Goal: Task Accomplishment & Management: Complete application form

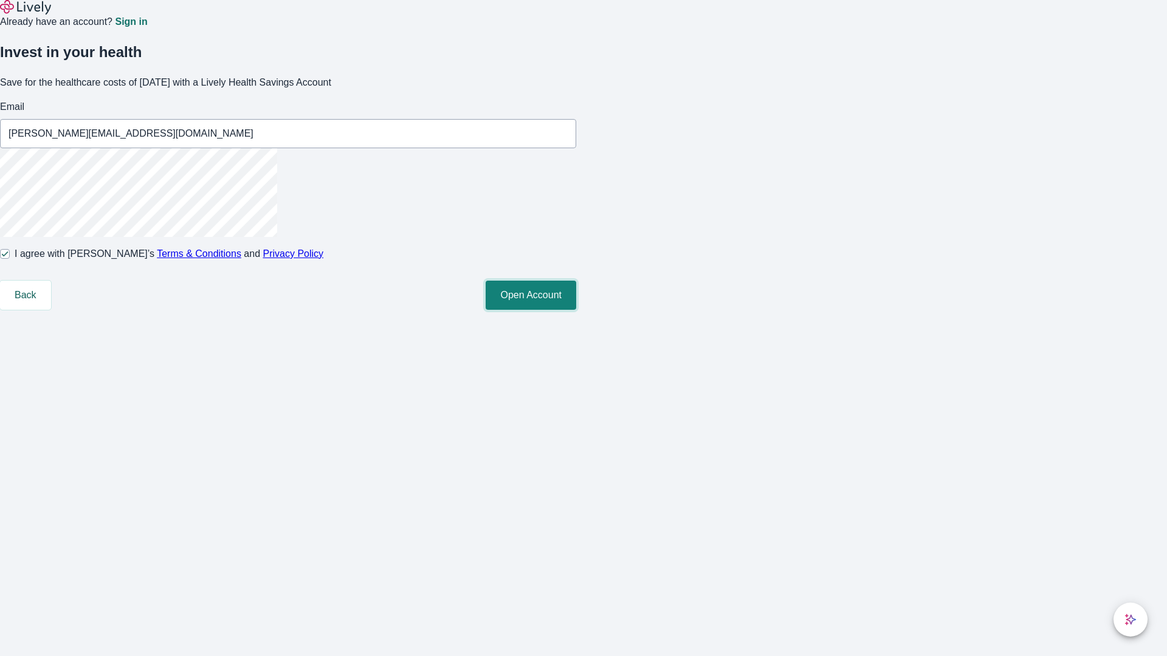
click at [576, 310] on button "Open Account" at bounding box center [531, 295] width 91 height 29
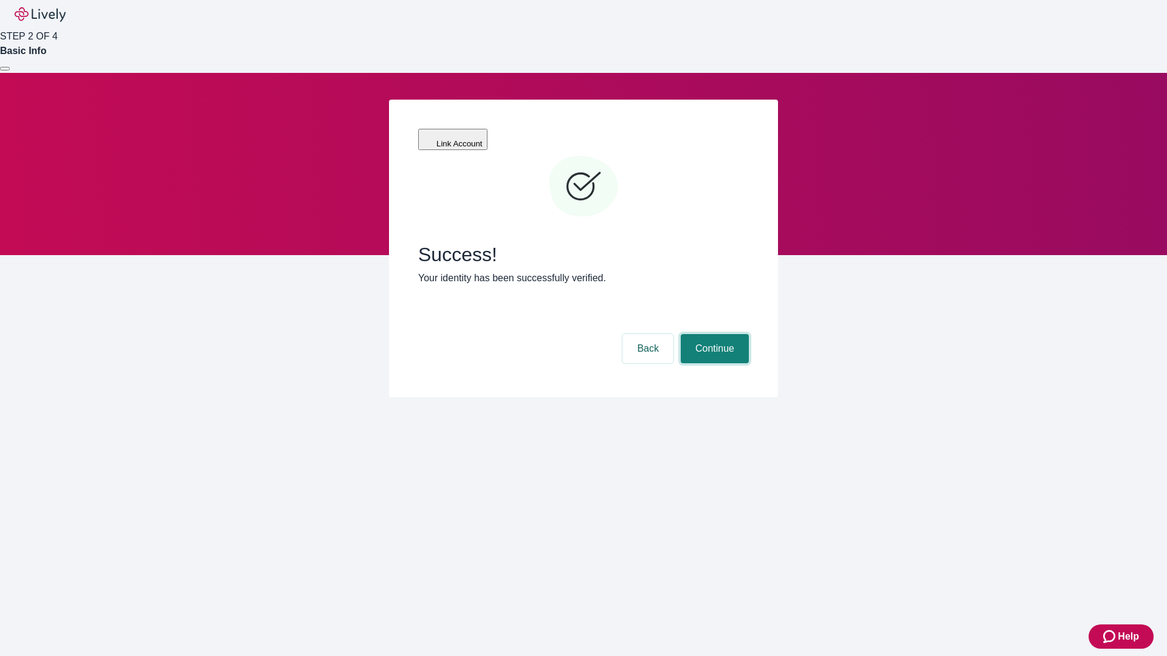
click at [713, 334] on button "Continue" at bounding box center [715, 348] width 68 height 29
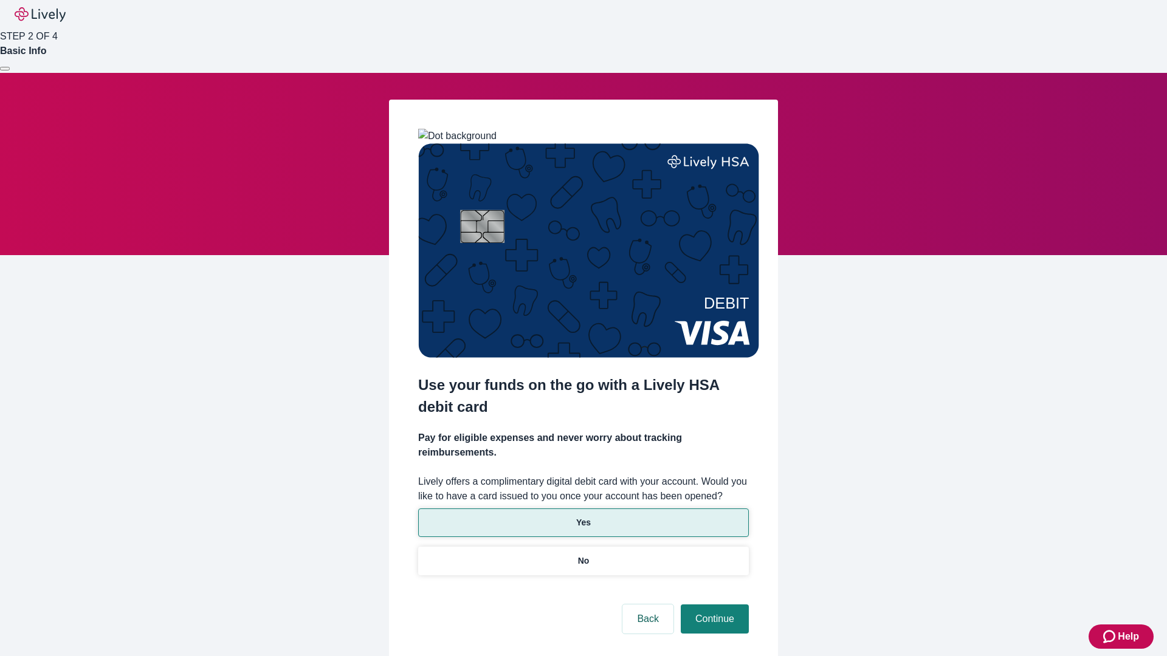
click at [583, 517] on p "Yes" at bounding box center [583, 523] width 15 height 13
click at [713, 605] on button "Continue" at bounding box center [715, 619] width 68 height 29
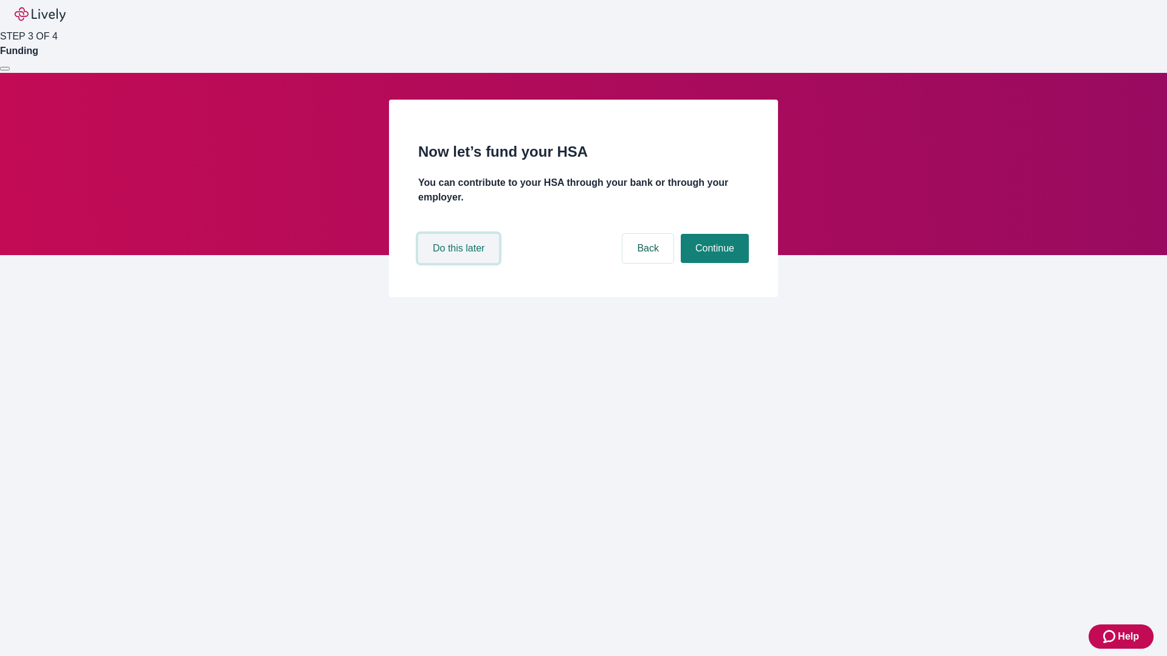
click at [460, 263] on button "Do this later" at bounding box center [458, 248] width 81 height 29
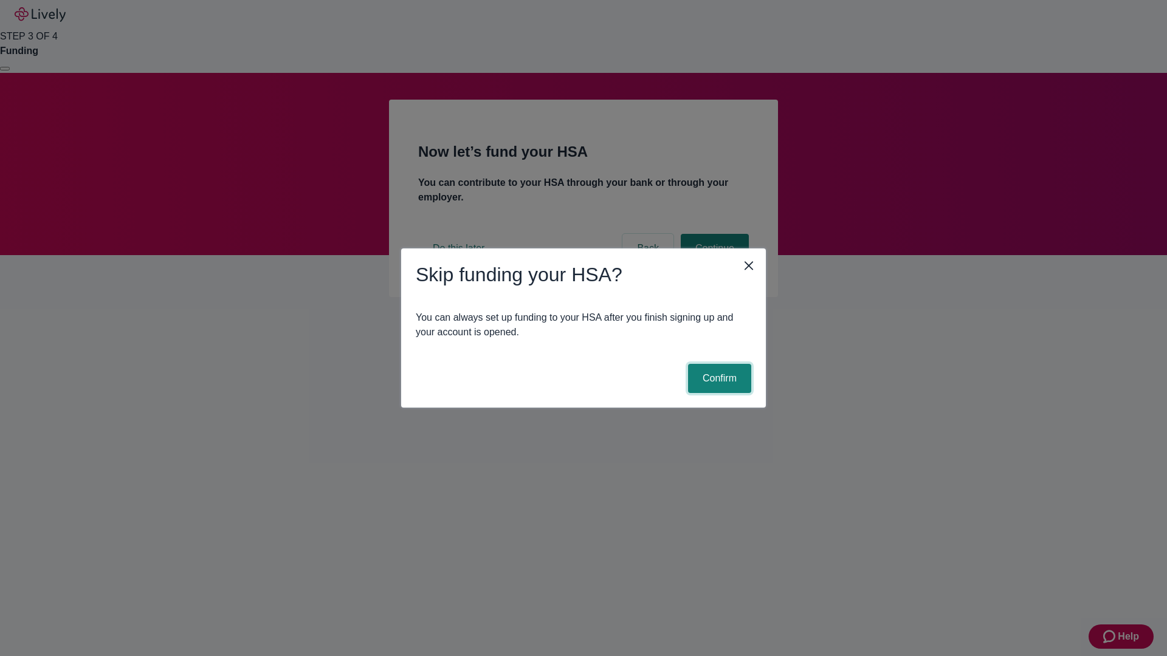
click at [718, 379] on button "Confirm" at bounding box center [719, 378] width 63 height 29
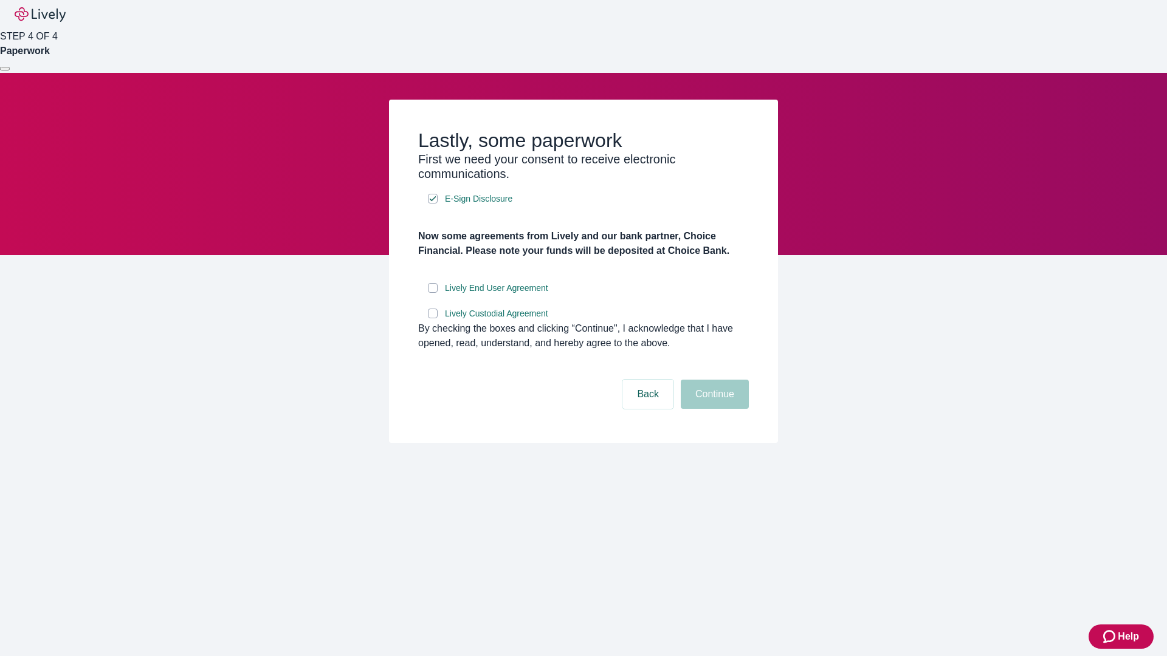
click at [433, 293] on input "Lively End User Agreement" at bounding box center [433, 288] width 10 height 10
checkbox input "true"
click at [433, 318] on input "Lively Custodial Agreement" at bounding box center [433, 314] width 10 height 10
checkbox input "true"
click at [713, 409] on button "Continue" at bounding box center [715, 394] width 68 height 29
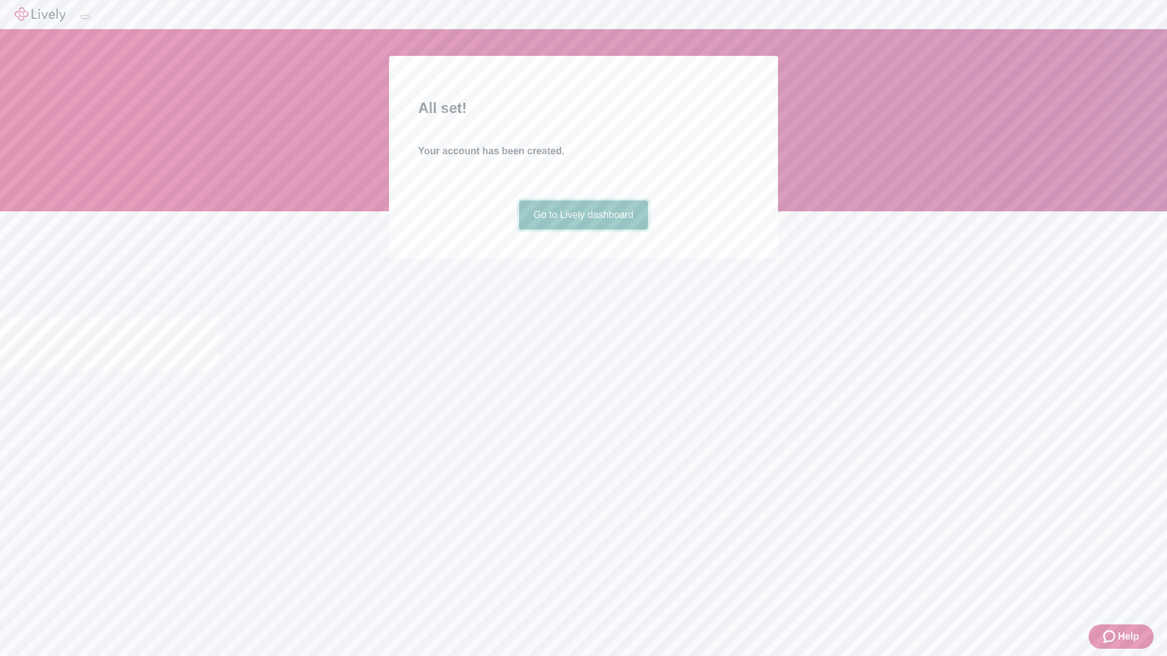
click at [583, 230] on link "Go to Lively dashboard" at bounding box center [583, 215] width 129 height 29
